Goal: Task Accomplishment & Management: Manage account settings

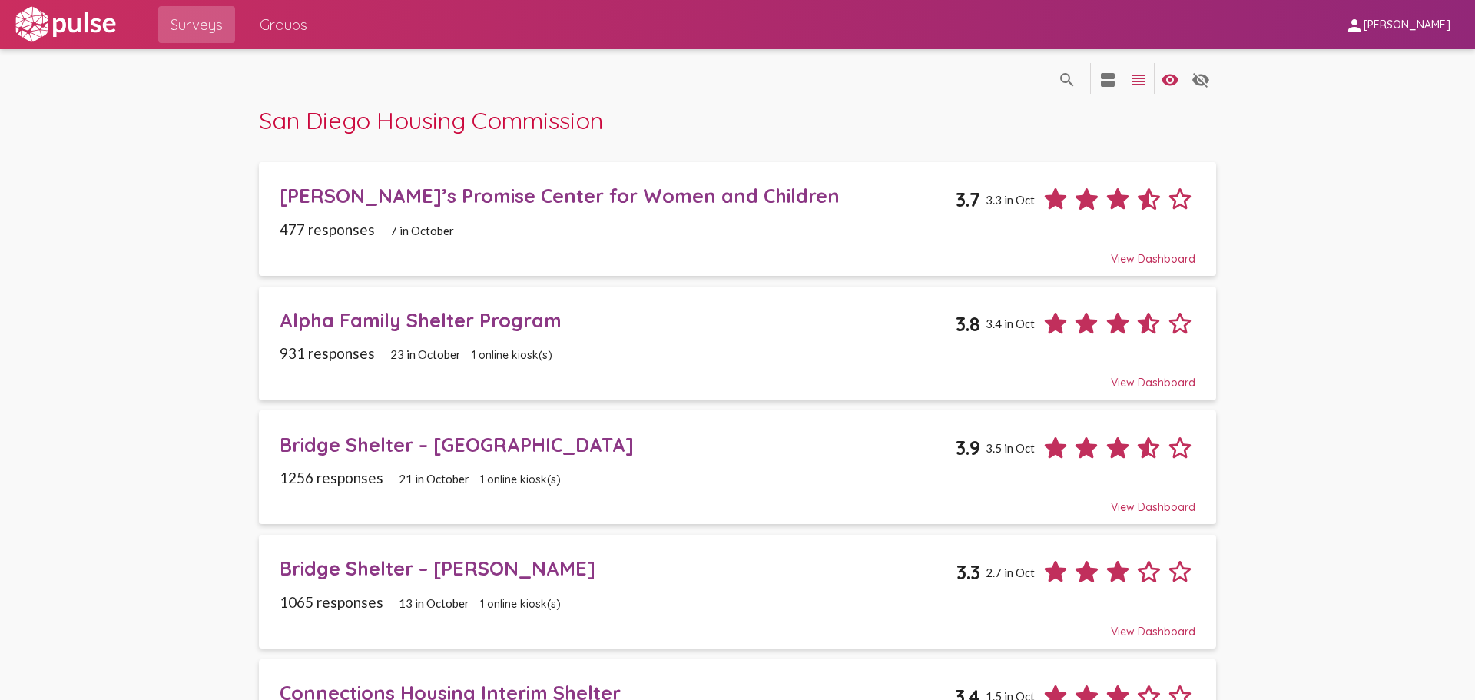
click at [449, 186] on div "[PERSON_NAME]’s Promise Center for Women and Children" at bounding box center [618, 196] width 676 height 24
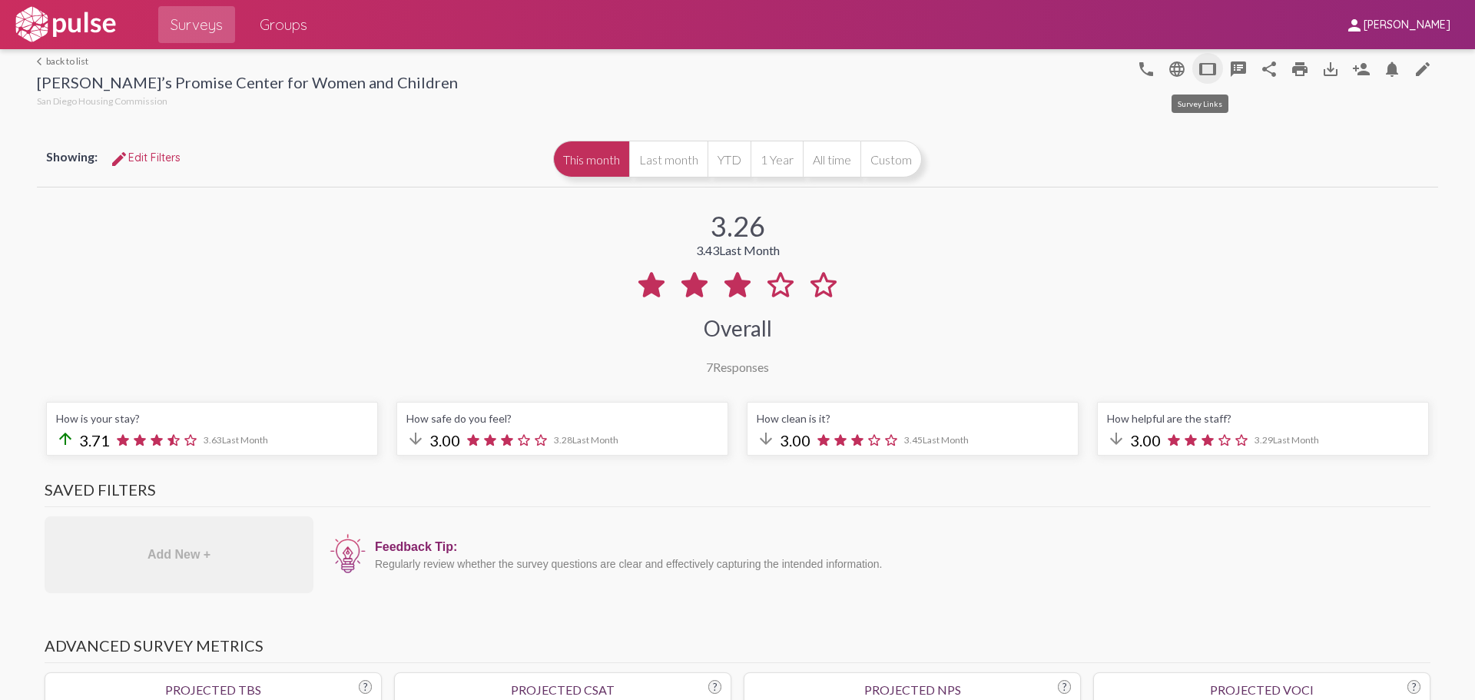
click at [1200, 71] on mat-icon "tablet" at bounding box center [1207, 69] width 18 height 18
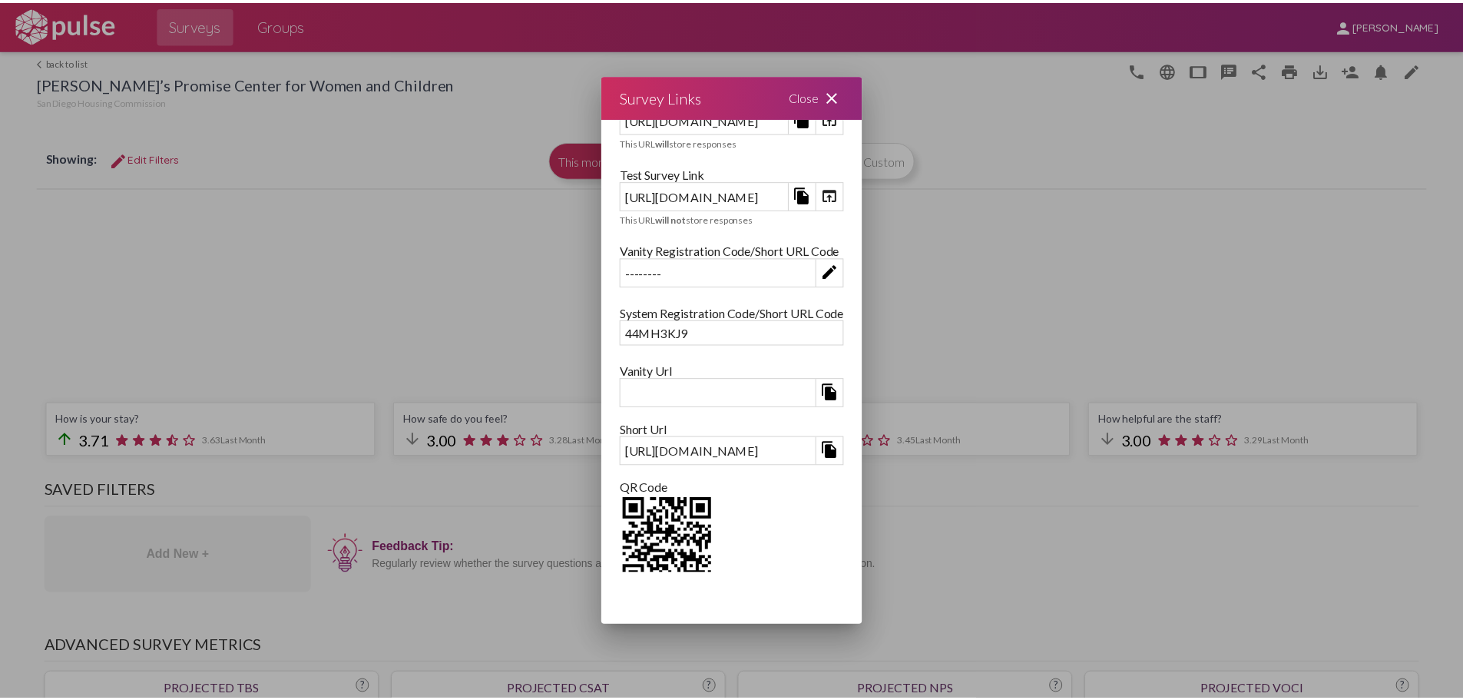
scroll to position [81, 0]
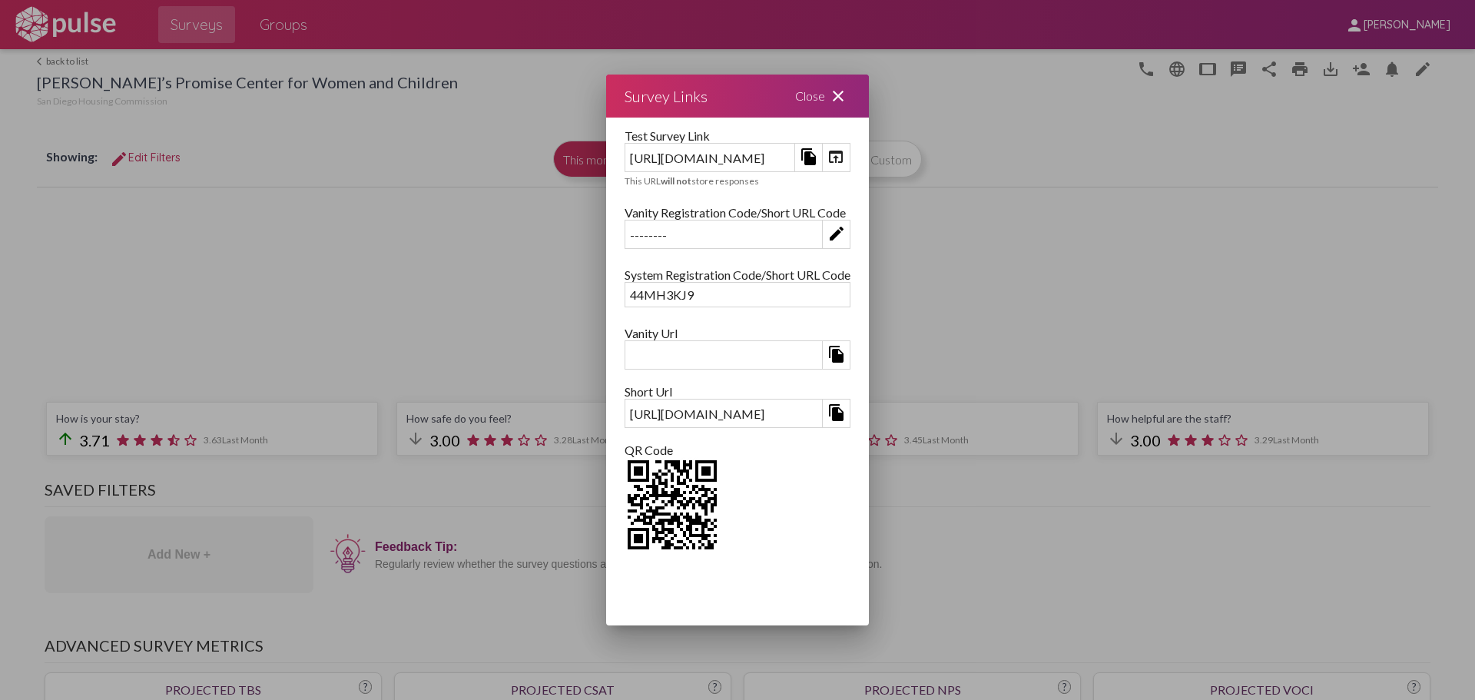
click at [636, 295] on div "44MH3KJ9" at bounding box center [737, 295] width 224 height 24
click at [625, 298] on div "44MH3KJ9" at bounding box center [737, 295] width 224 height 24
click at [625, 294] on div "44MH3KJ9" at bounding box center [737, 295] width 224 height 24
click at [833, 449] on div "QR Code" at bounding box center [737, 449] width 226 height 15
drag, startPoint x: 824, startPoint y: 197, endPoint x: 934, endPoint y: 177, distance: 111.6
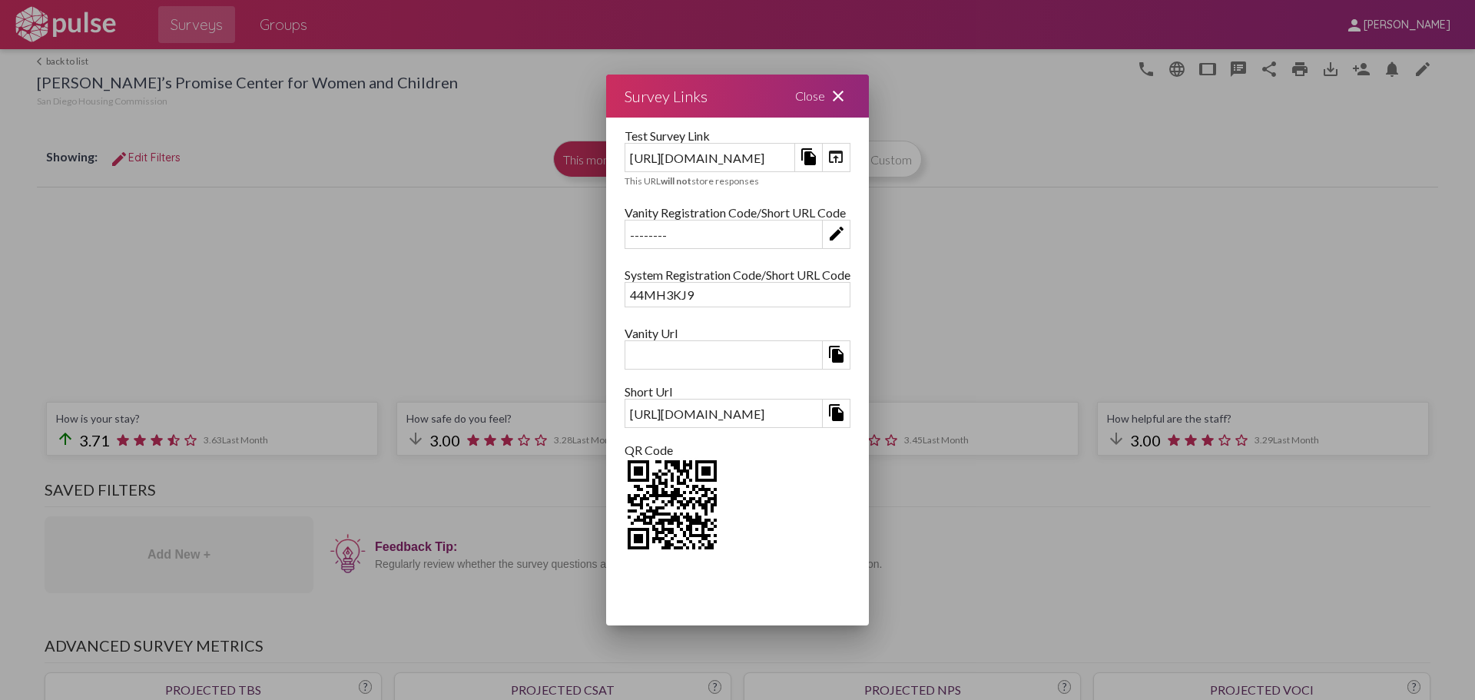
click at [824, 197] on div "Survey Link [URL][DOMAIN_NAME] file_copy open_in_browser This URL will store re…" at bounding box center [737, 345] width 263 height 455
click at [869, 101] on div "Close close" at bounding box center [822, 95] width 92 height 43
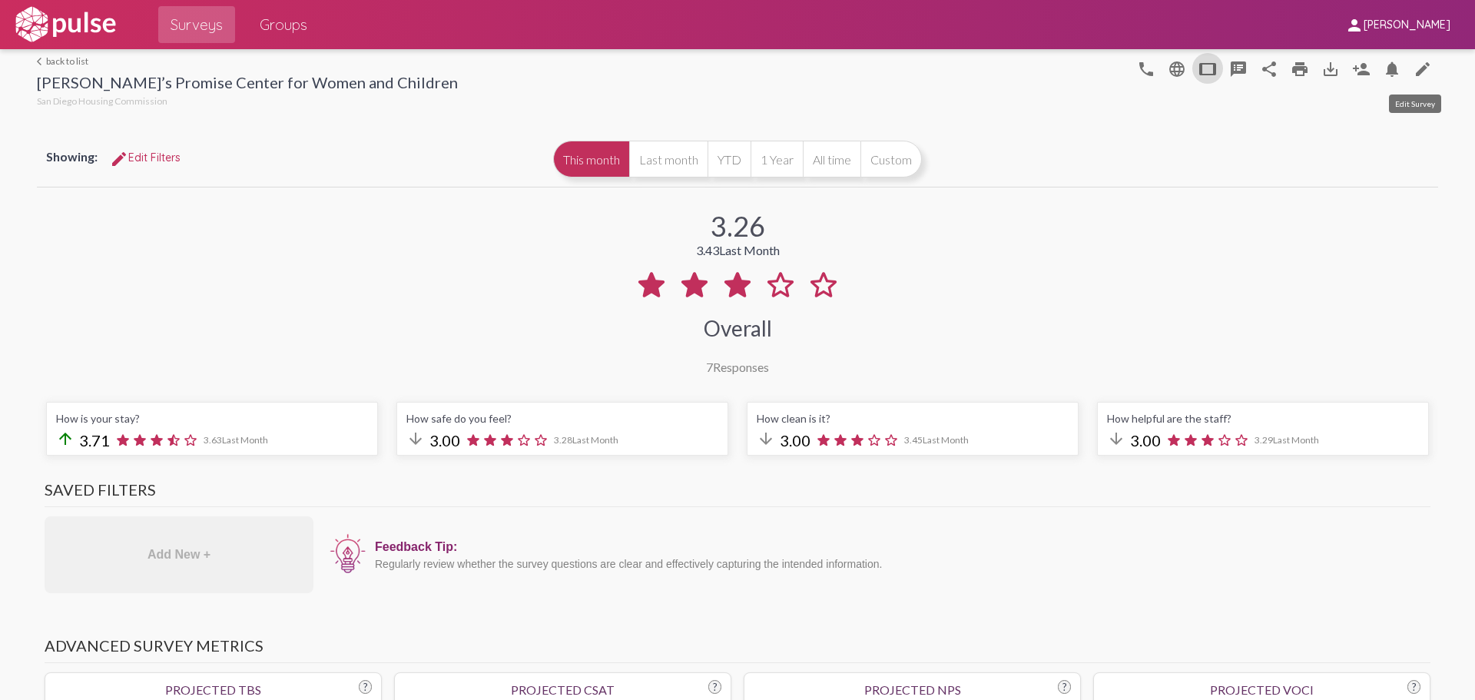
click at [1415, 67] on mat-icon "edit" at bounding box center [1422, 69] width 18 height 18
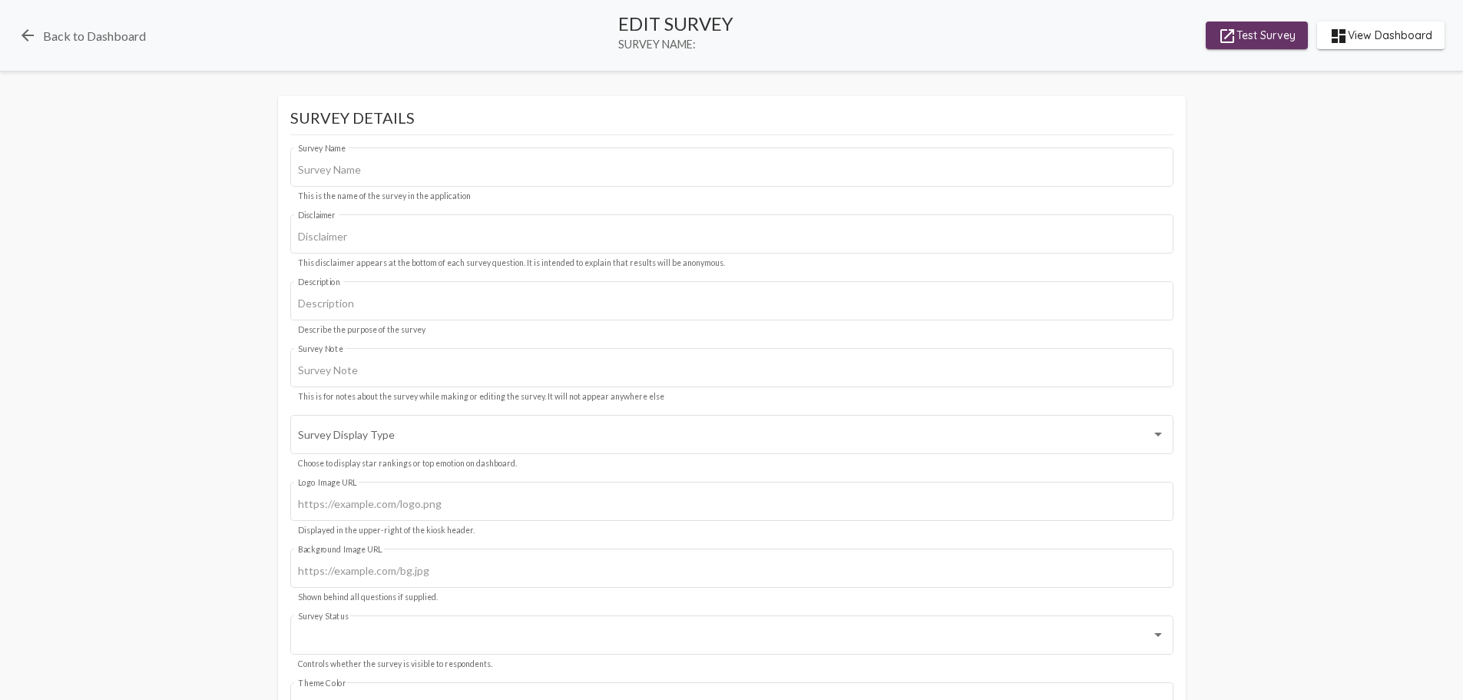
type input "[PERSON_NAME]’s Promise Center for Women and Children"
type input "This survey is for San Diego Housing Commission Adult Interim Shelter, we value…"
type input "#c12f5c"
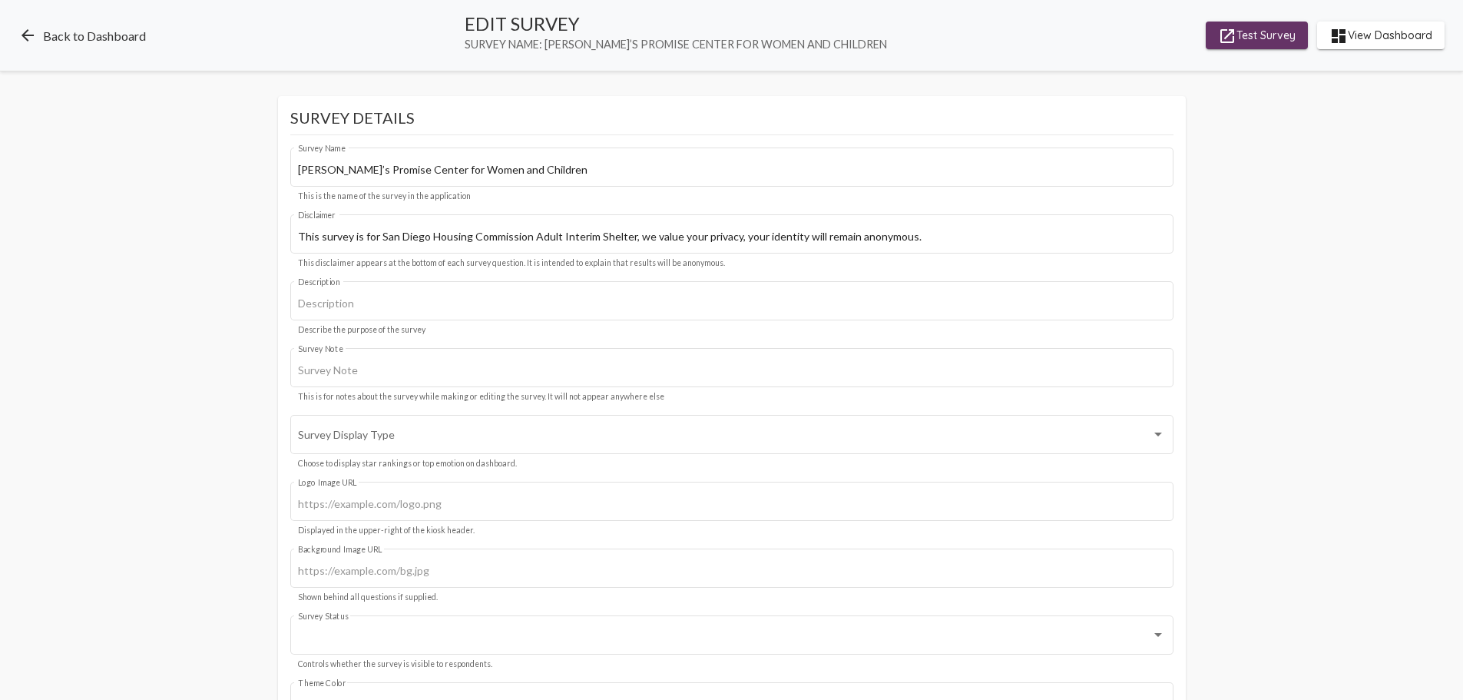
click at [23, 31] on mat-icon "arrow_back" at bounding box center [27, 35] width 18 height 18
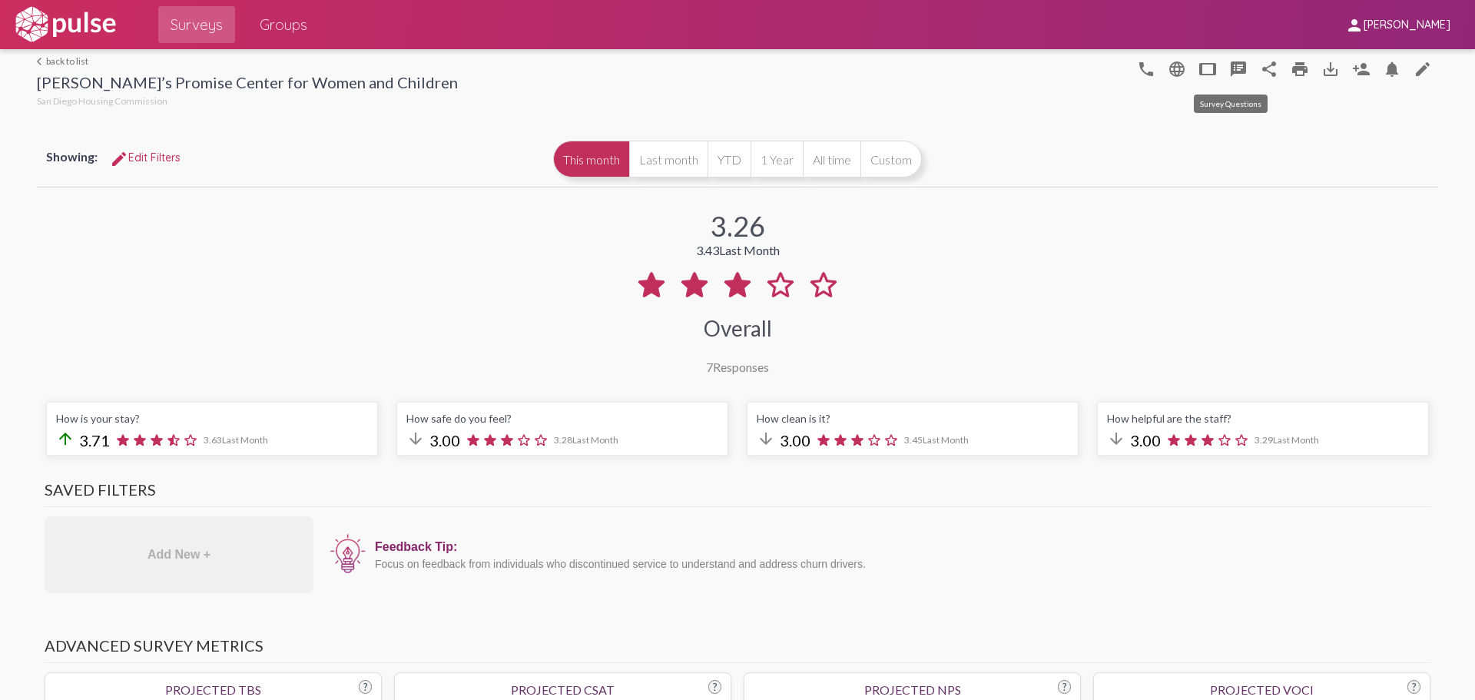
click at [1229, 72] on mat-icon "speaker_notes" at bounding box center [1238, 69] width 18 height 18
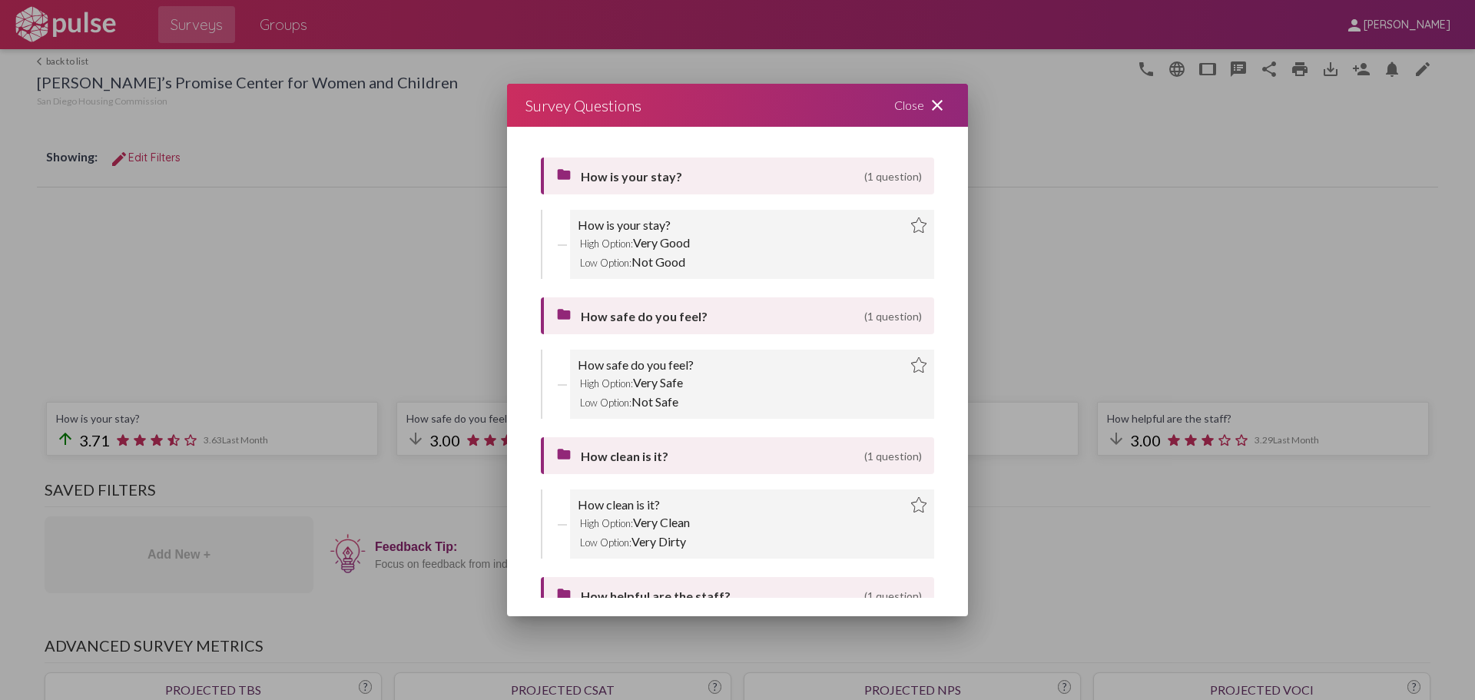
click at [925, 106] on div "Close close" at bounding box center [922, 105] width 92 height 43
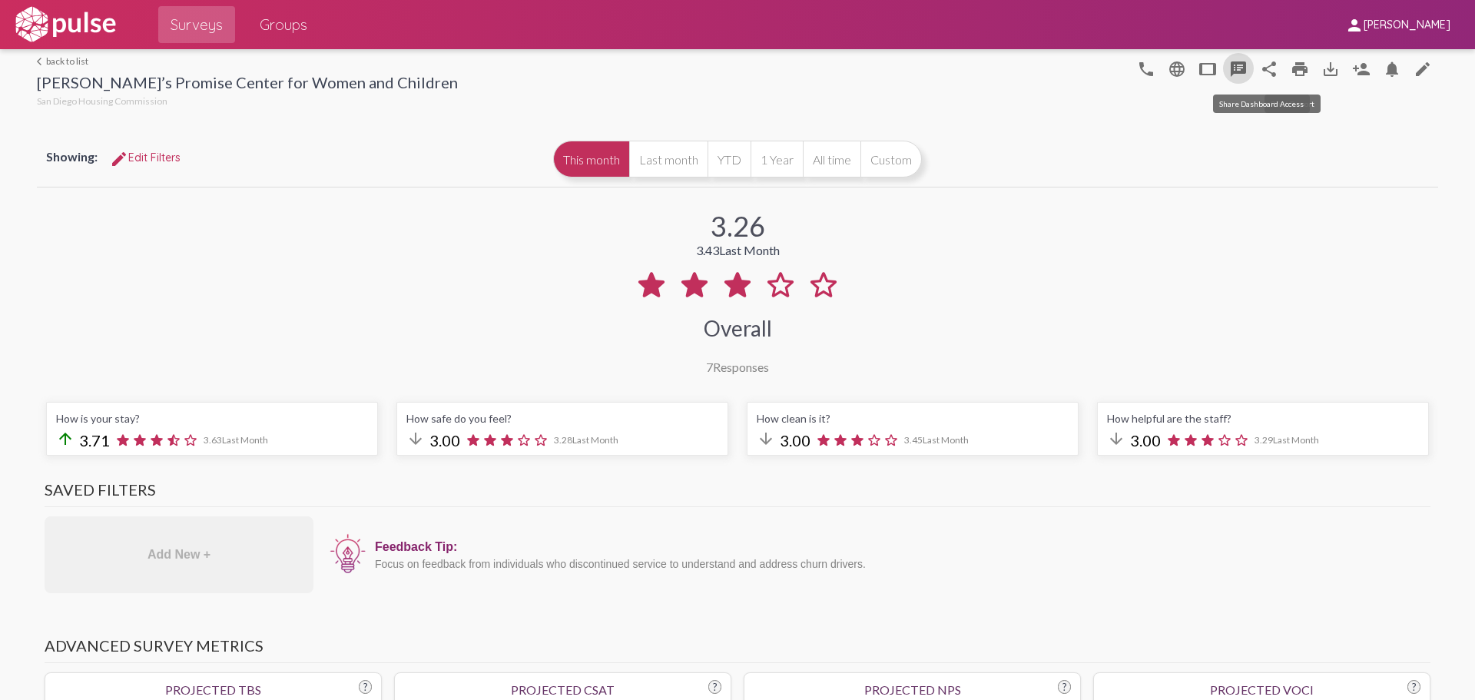
click at [1266, 65] on mat-icon "share" at bounding box center [1269, 69] width 18 height 18
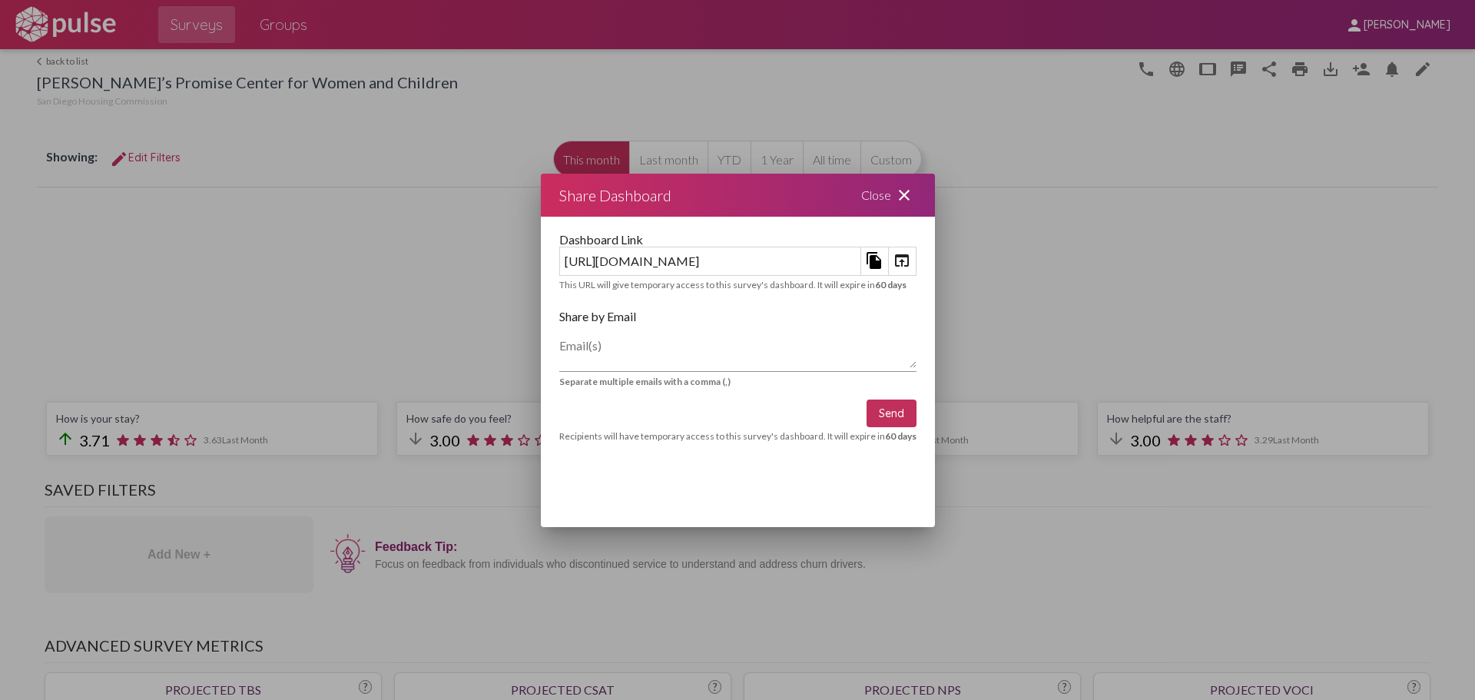
click at [913, 192] on mat-icon "close" at bounding box center [904, 195] width 18 height 18
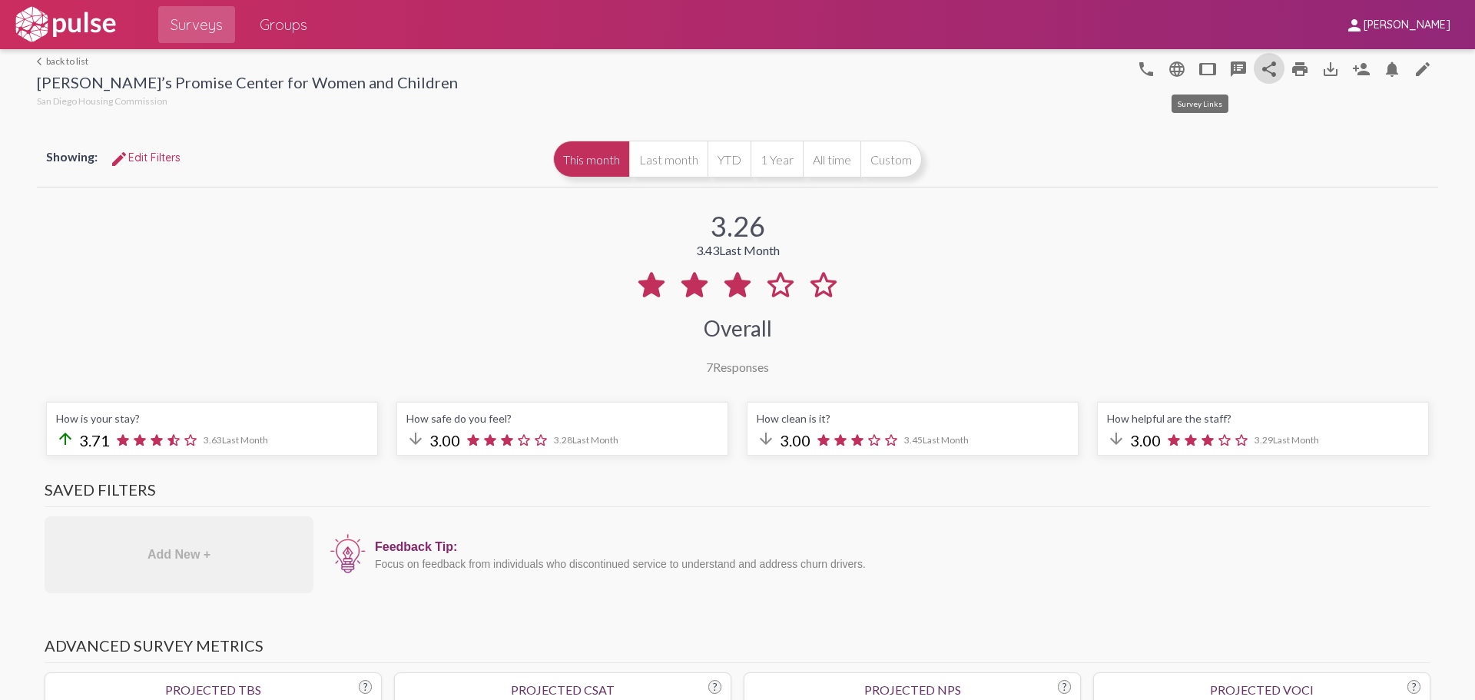
click at [1199, 68] on mat-icon "tablet" at bounding box center [1207, 69] width 18 height 18
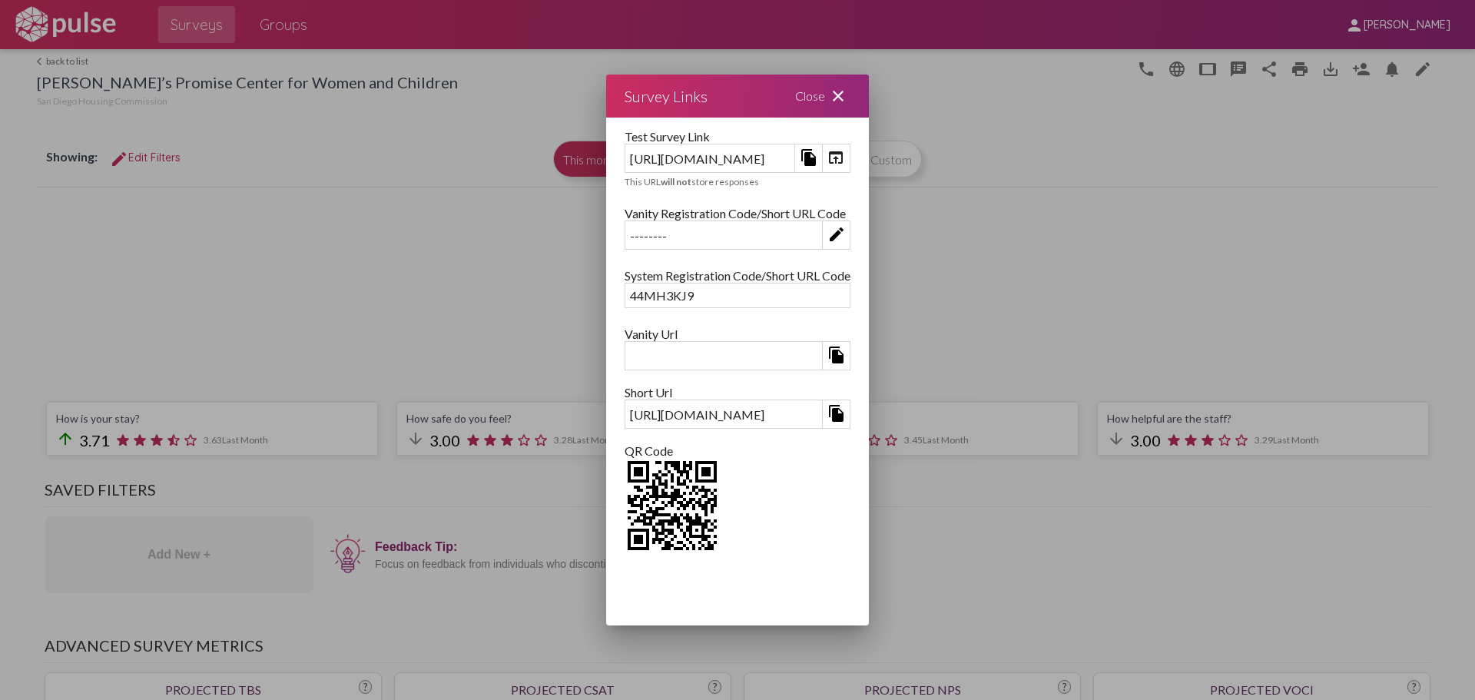
scroll to position [81, 0]
click at [649, 296] on div "44MH3KJ9" at bounding box center [737, 295] width 224 height 24
click at [625, 408] on div "[URL][DOMAIN_NAME]" at bounding box center [723, 414] width 197 height 24
click at [869, 98] on div "Close close" at bounding box center [822, 95] width 92 height 43
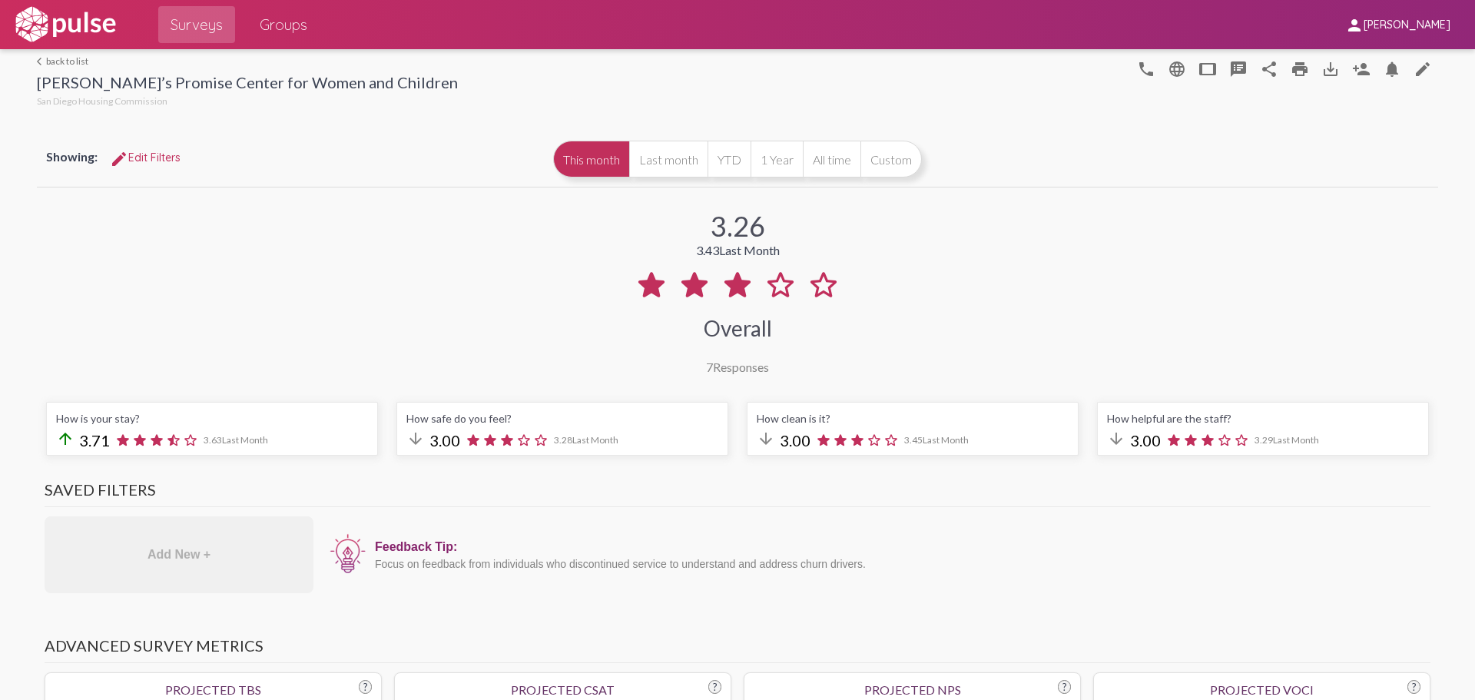
click at [1168, 183] on div "Showing: edit Edit Filters This month Last month YTD 1 Year All time Custom" at bounding box center [737, 158] width 1401 height 55
click at [1167, 71] on mat-icon "language" at bounding box center [1176, 69] width 18 height 18
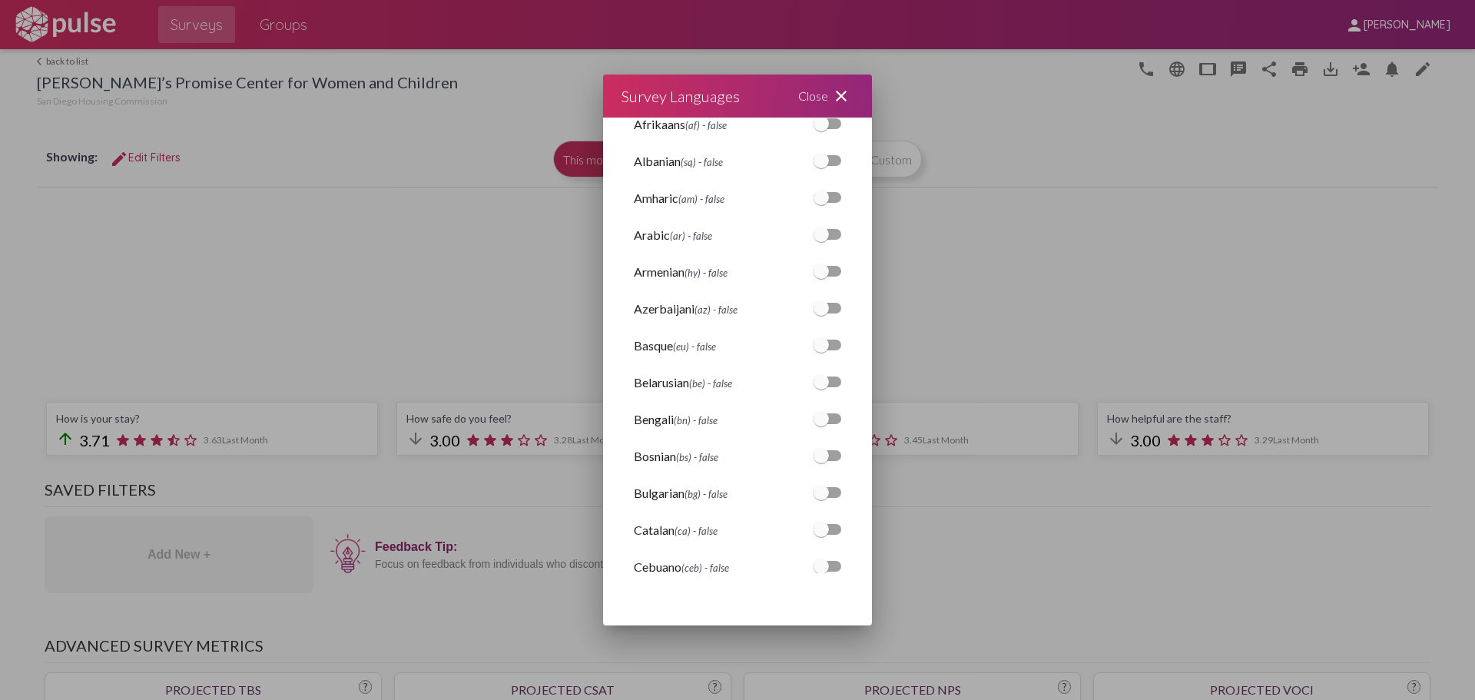
scroll to position [461, 0]
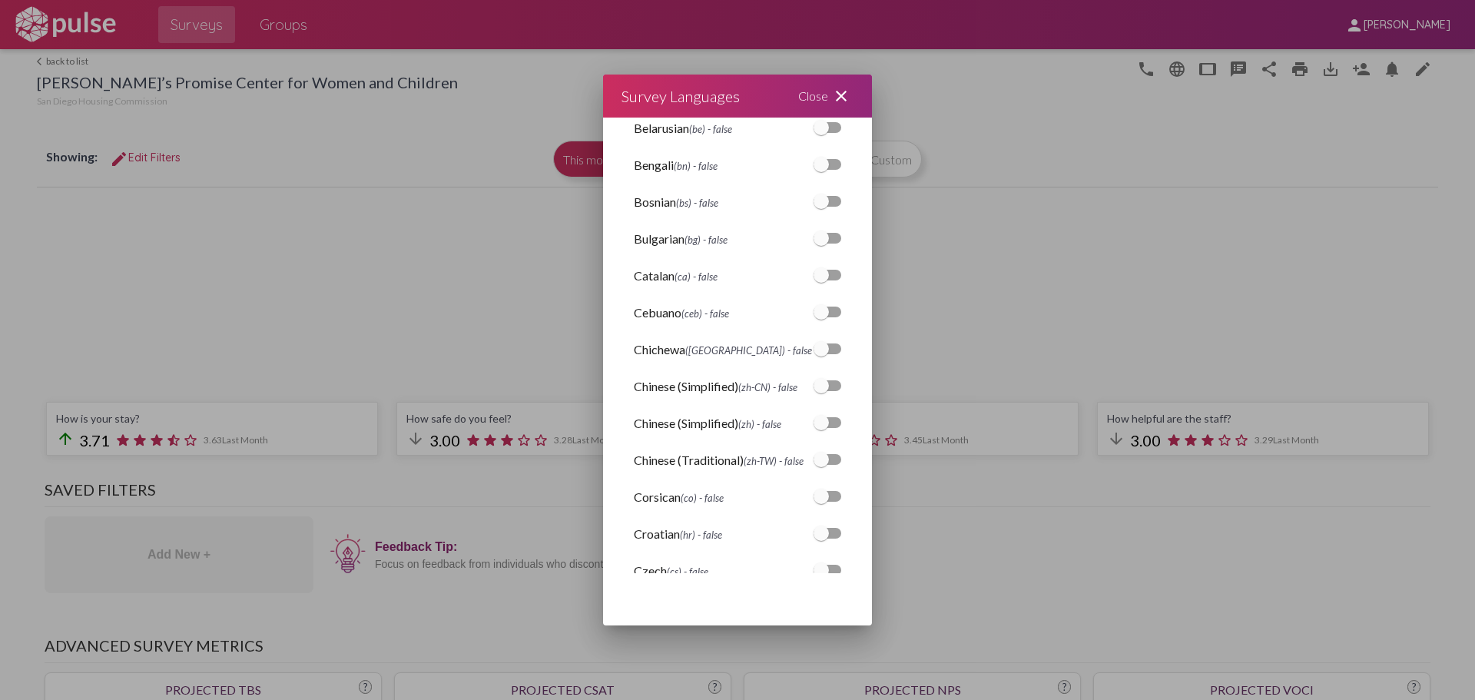
click at [834, 90] on mat-icon "close" at bounding box center [841, 96] width 18 height 18
